Goal: Information Seeking & Learning: Learn about a topic

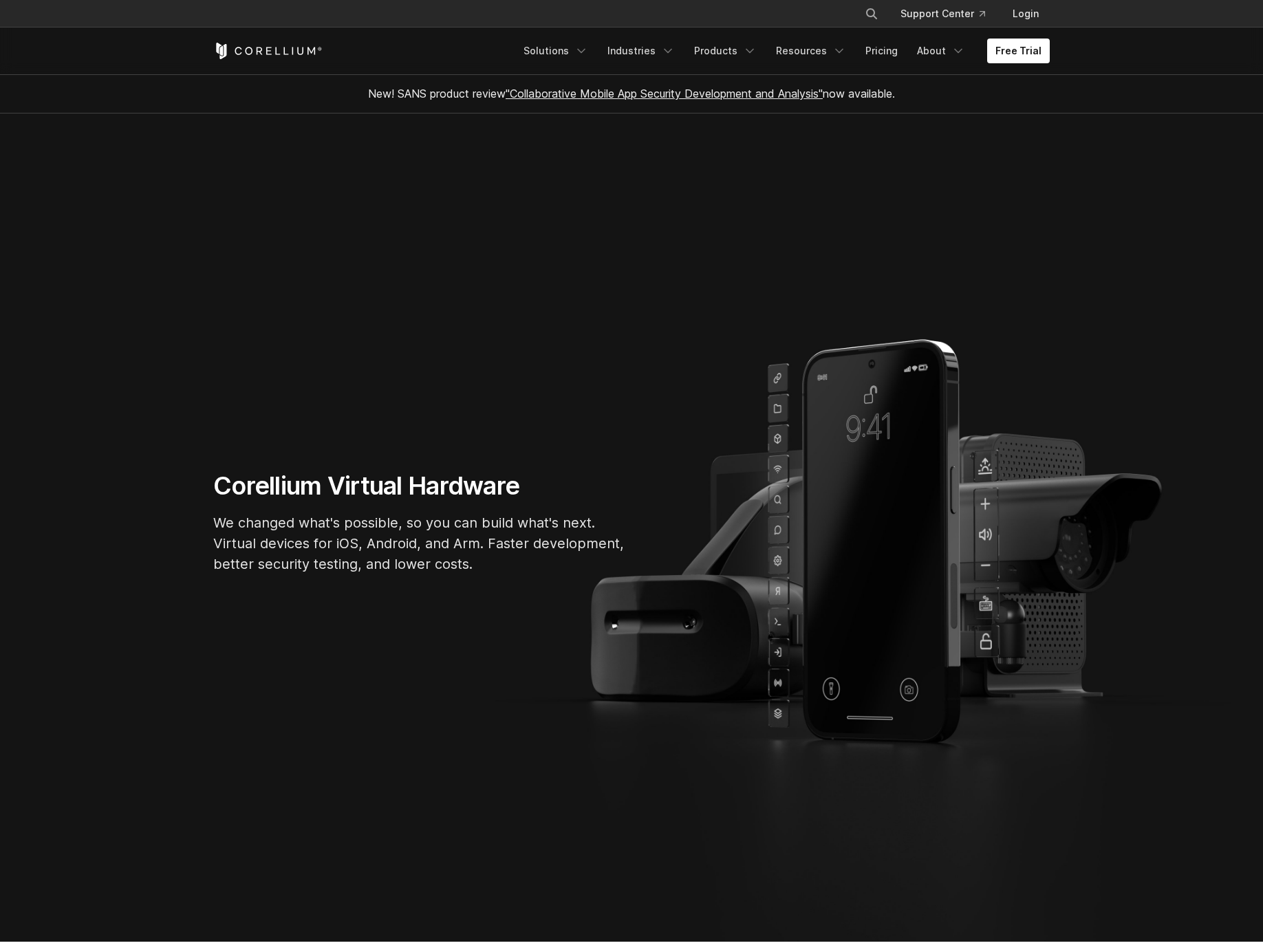
click at [743, 52] on link "Products" at bounding box center [726, 51] width 79 height 25
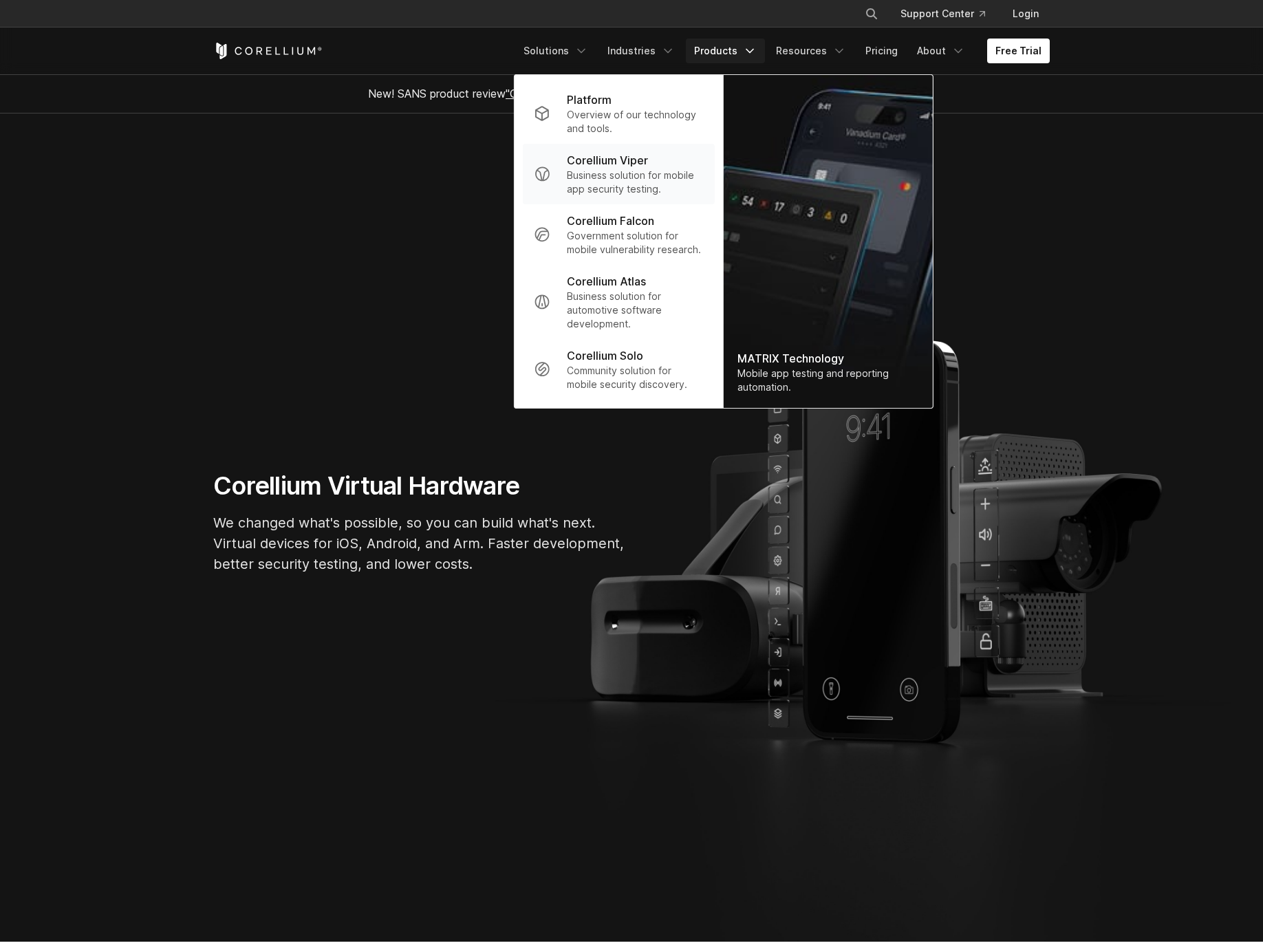
click at [620, 179] on p "Business solution for mobile app security testing." at bounding box center [635, 182] width 137 height 27
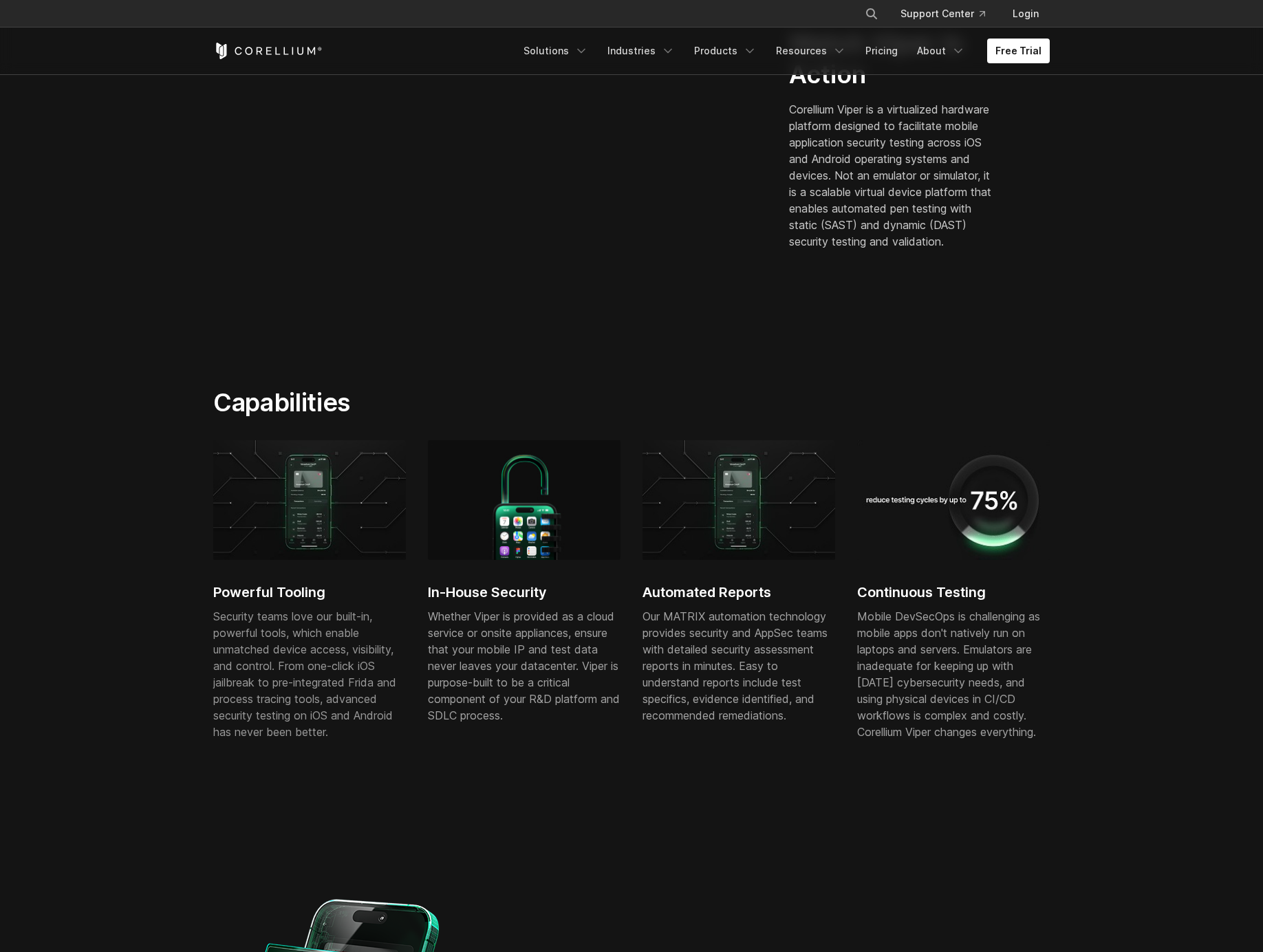
scroll to position [387, 0]
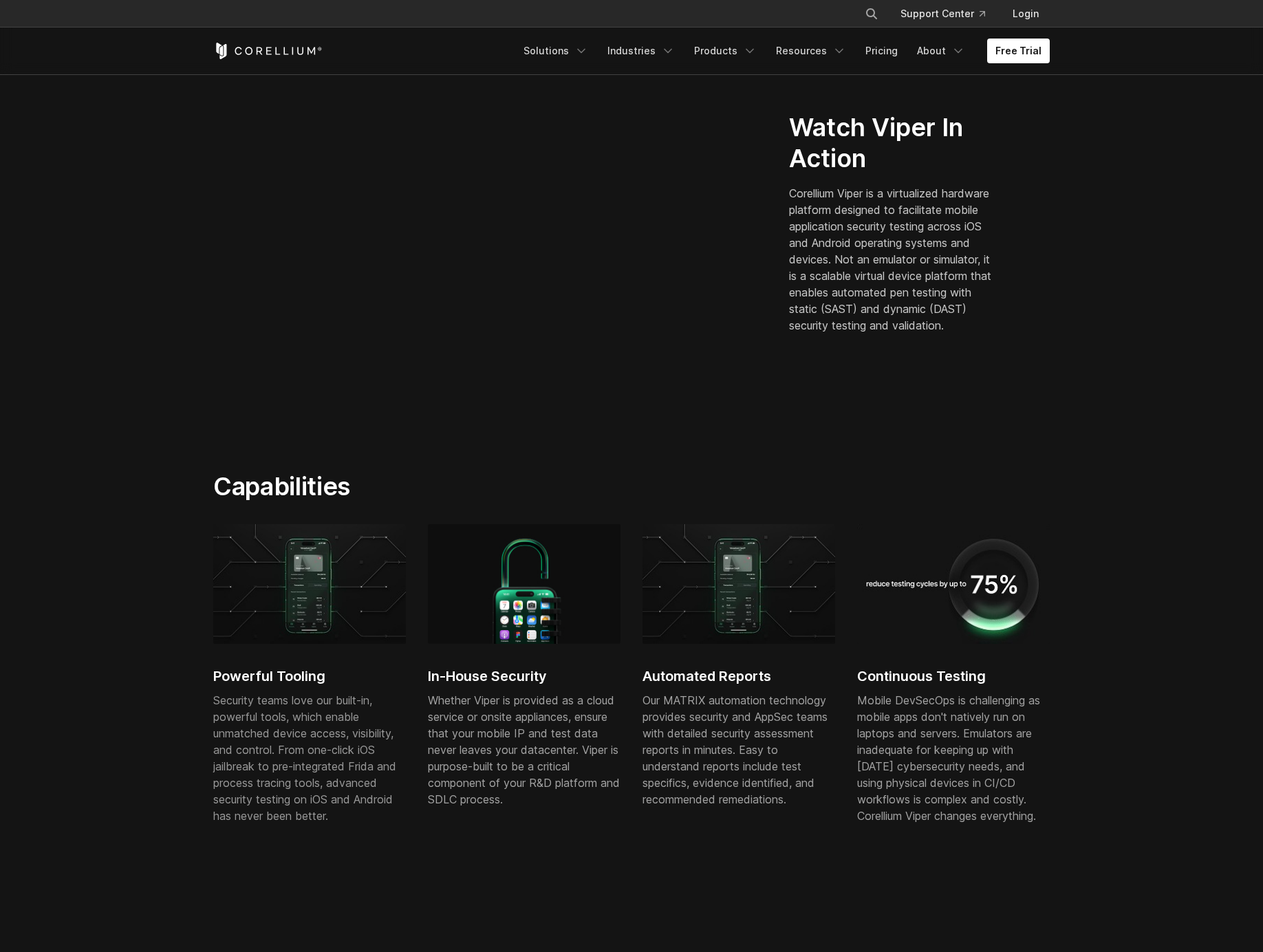
click at [161, 435] on section "Capabilities Powerful Tooling Security teams love our built-in, powerful tools,…" at bounding box center [632, 679] width 1263 height 503
